Goal: Transaction & Acquisition: Obtain resource

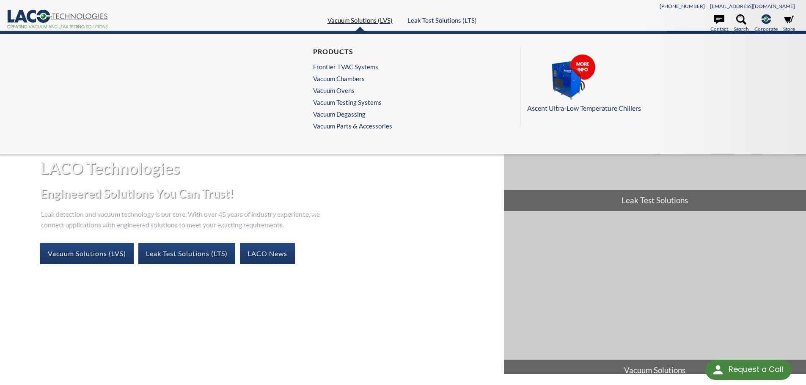
click at [358, 18] on link "Vacuum Solutions (LVS)" at bounding box center [359, 20] width 65 height 8
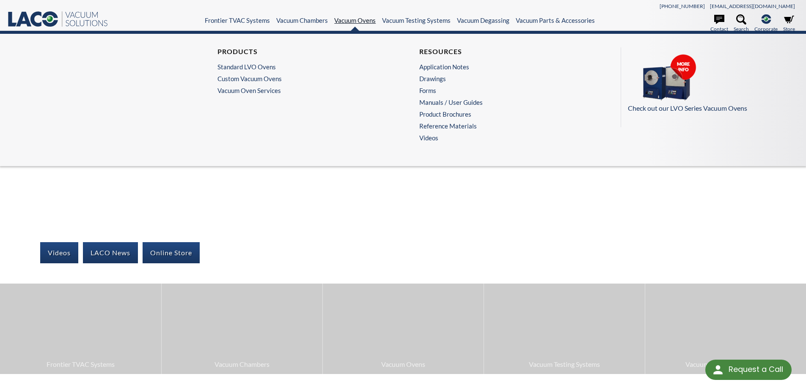
select select "Language Translate Widget"
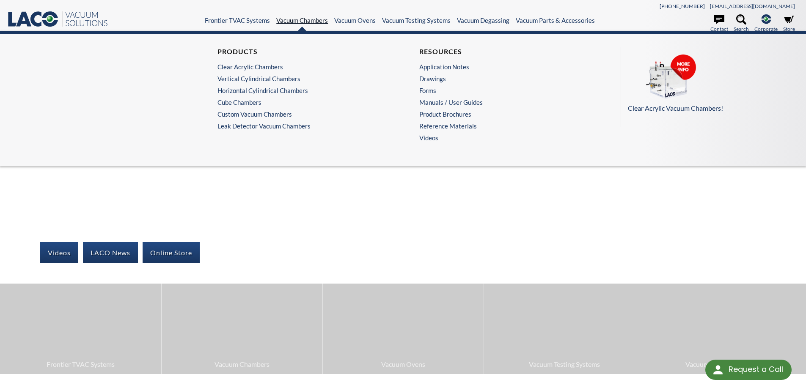
click at [289, 22] on link "Vacuum Chambers" at bounding box center [302, 20] width 52 height 8
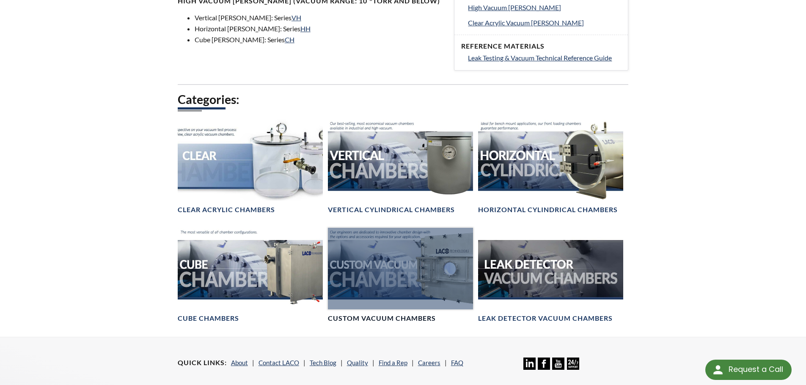
scroll to position [423, 0]
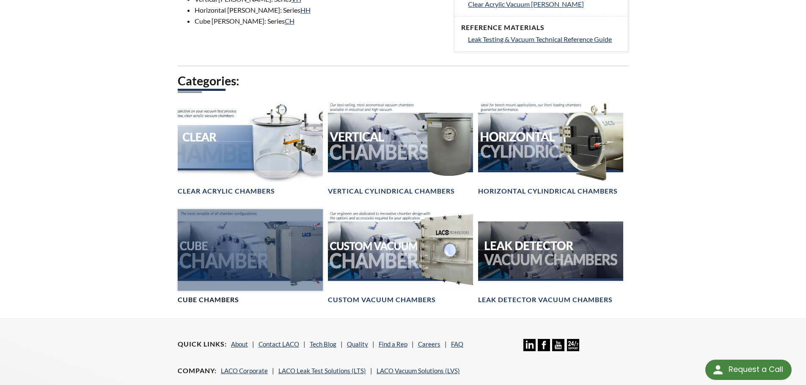
click at [299, 249] on div at bounding box center [250, 250] width 145 height 82
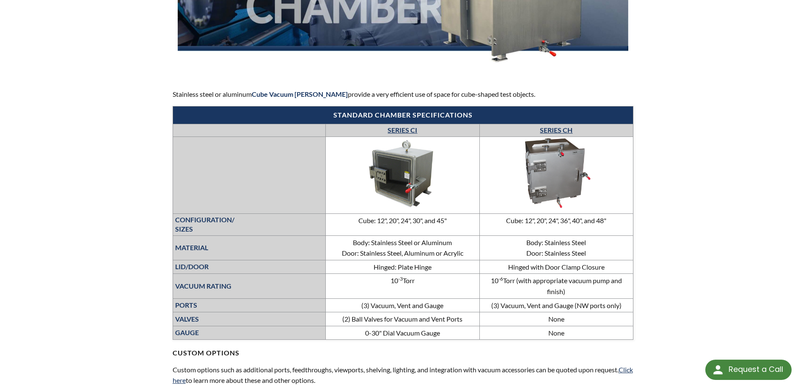
scroll to position [211, 0]
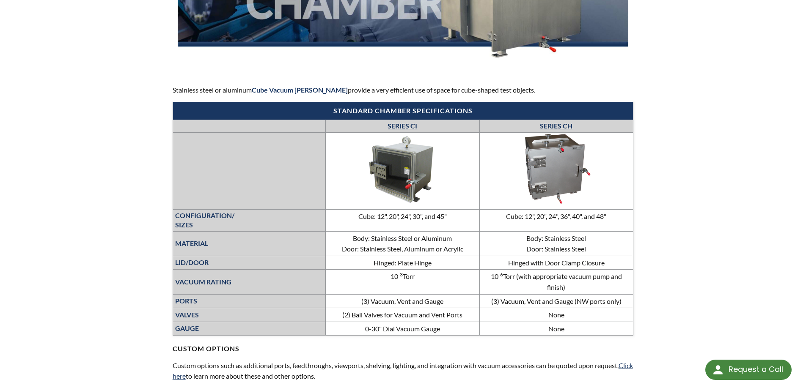
click at [562, 125] on link "SERIES CH" at bounding box center [556, 126] width 33 height 8
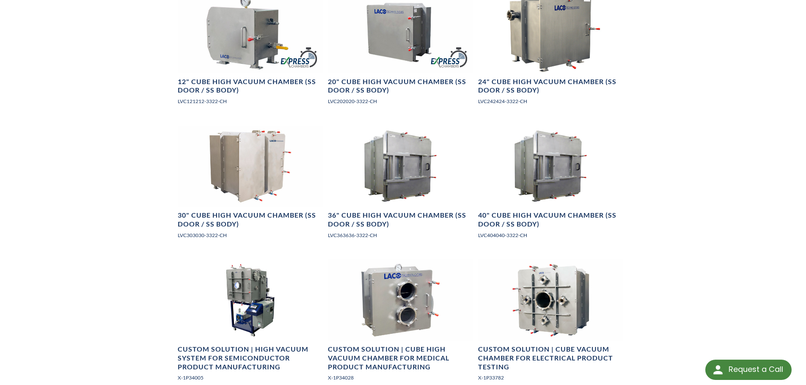
scroll to position [550, 0]
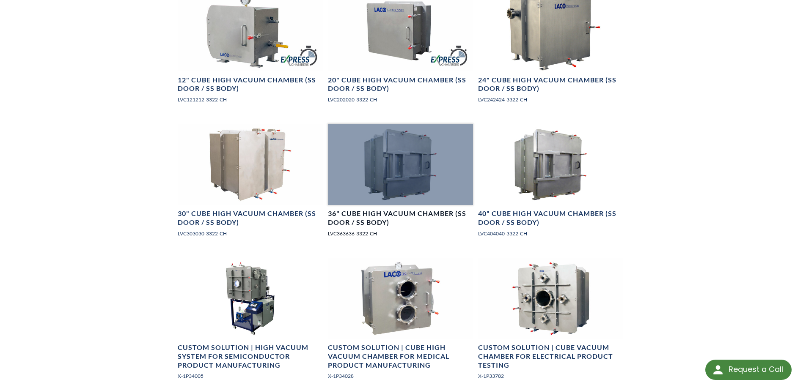
click at [430, 186] on div at bounding box center [400, 165] width 145 height 82
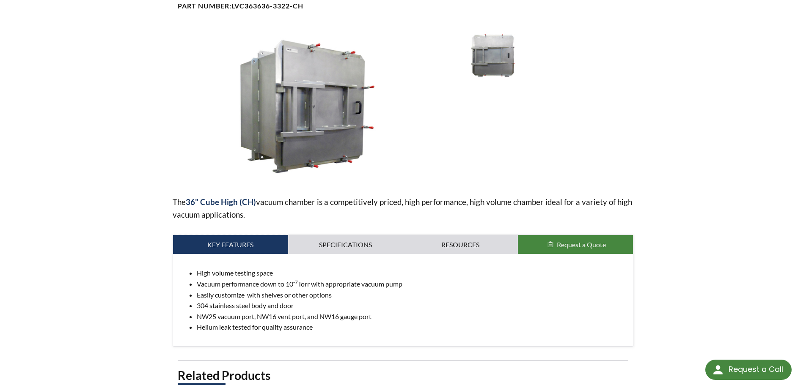
scroll to position [127, 0]
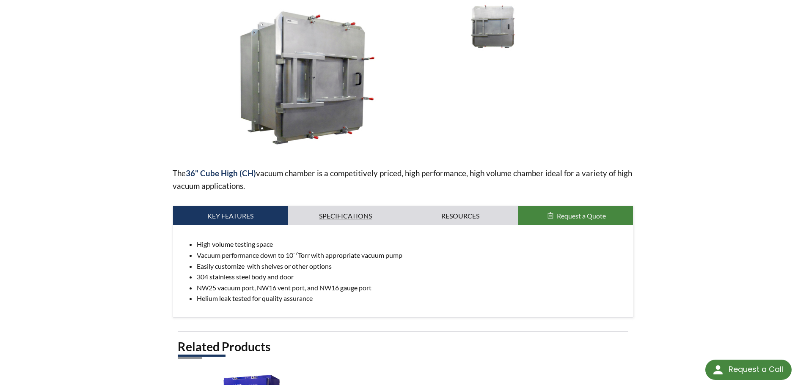
click at [356, 215] on link "Specifications" at bounding box center [345, 215] width 115 height 19
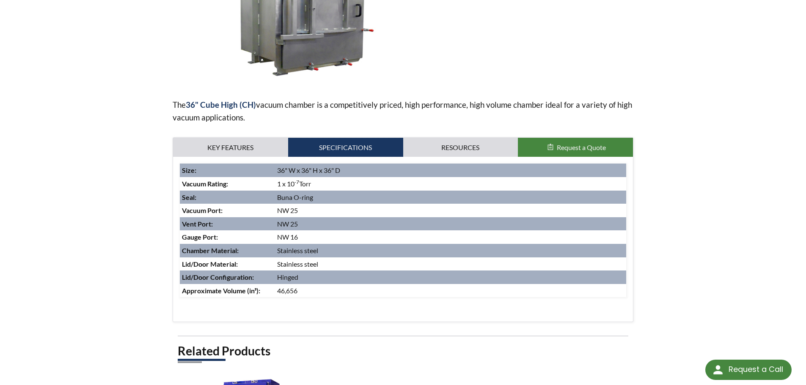
scroll to position [169, 0]
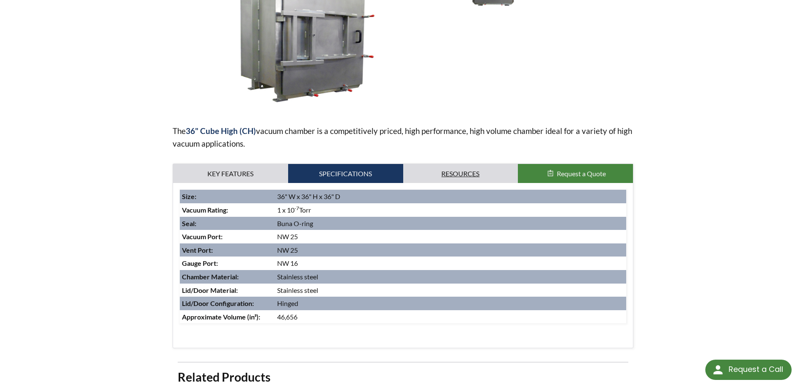
click at [469, 173] on link "Resources" at bounding box center [460, 173] width 115 height 19
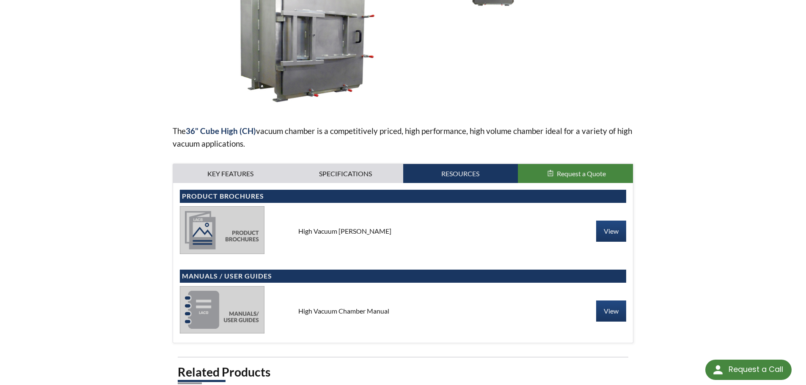
click at [559, 170] on span "Request a Quote" at bounding box center [580, 174] width 49 height 8
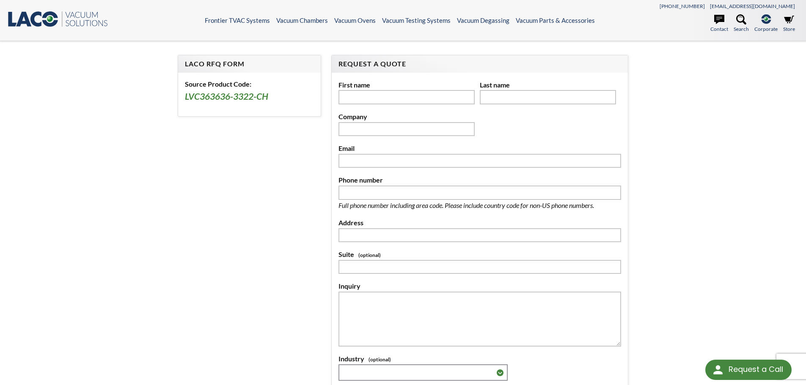
select select "Language Translate Widget"
click at [220, 96] on h3 "LVC363636-3322-CH" at bounding box center [249, 97] width 129 height 12
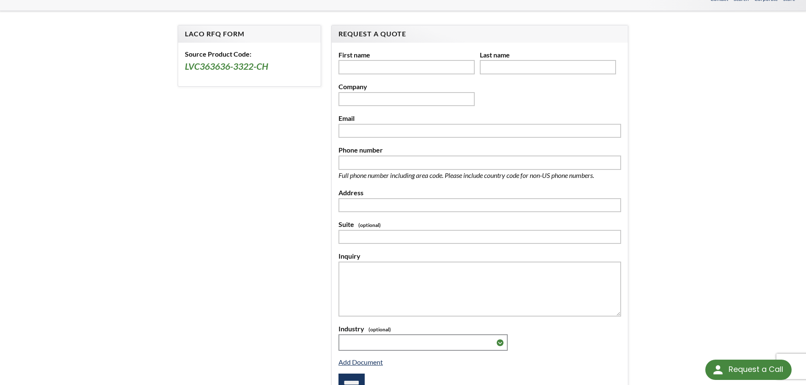
scroll to position [283, 0]
